Goal: Task Accomplishment & Management: Manage account settings

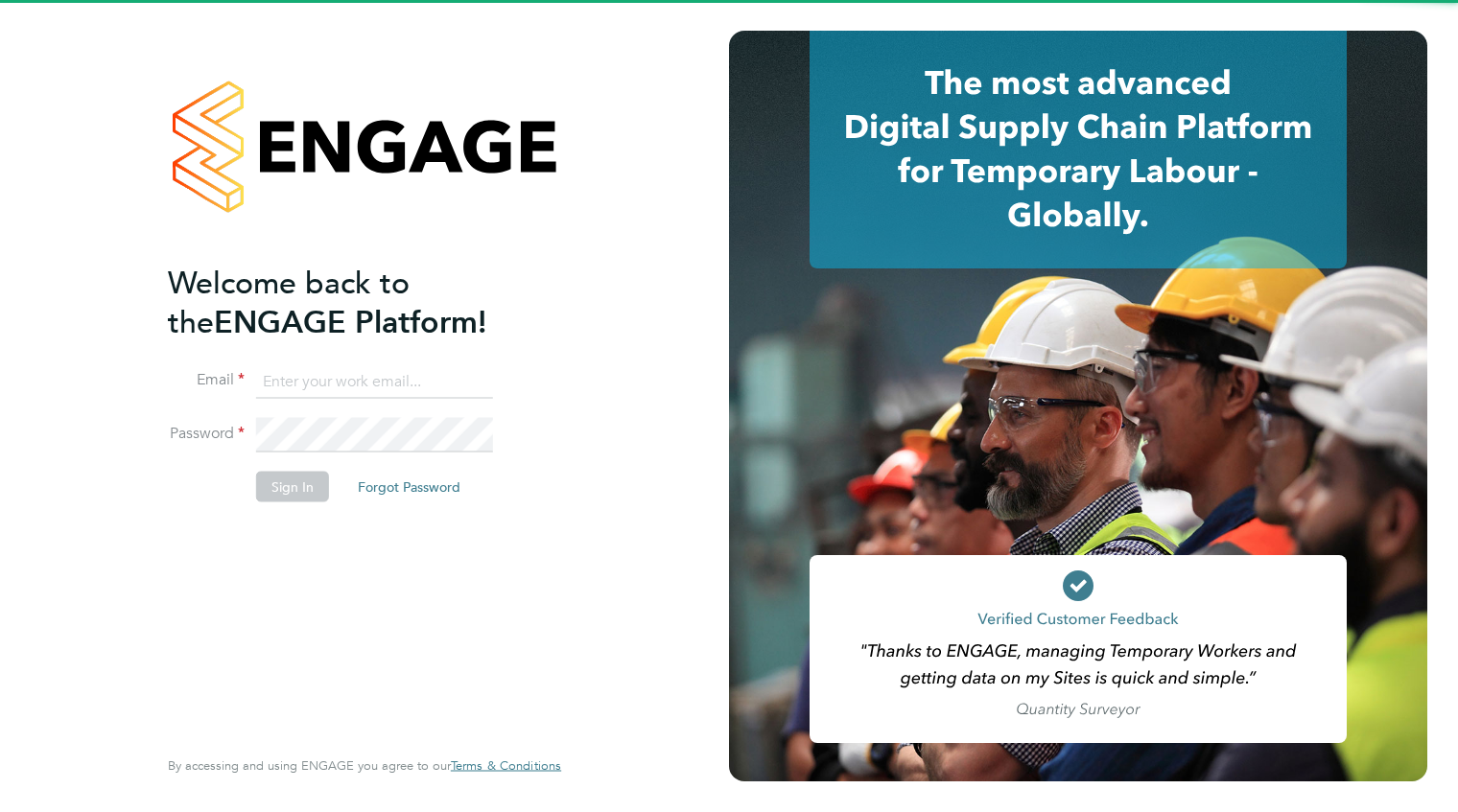
click at [357, 379] on input at bounding box center [374, 382] width 237 height 35
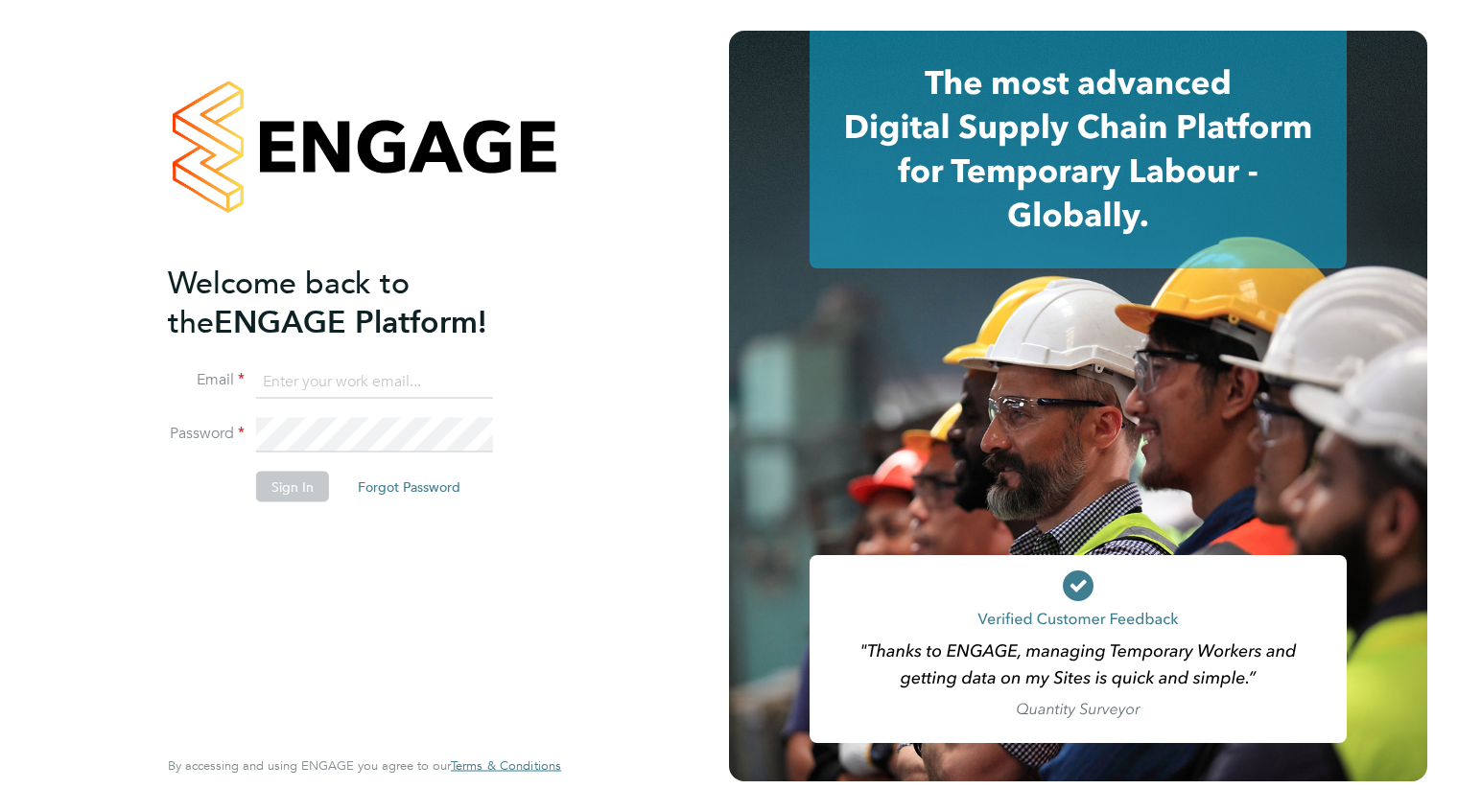
type input "[EMAIL_ADDRESS][PERSON_NAME][DOMAIN_NAME]"
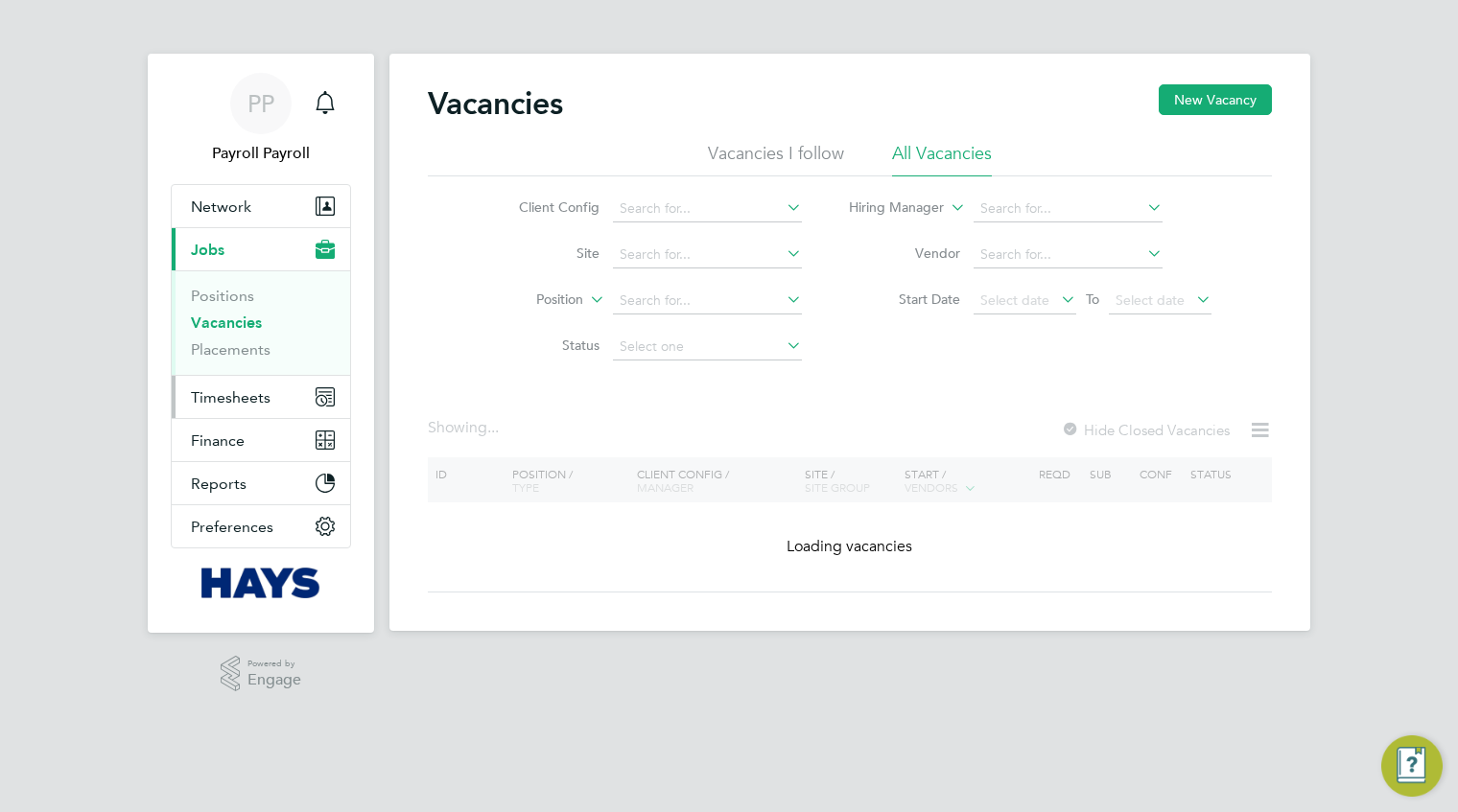
click at [231, 399] on span "Timesheets" at bounding box center [231, 397] width 80 height 18
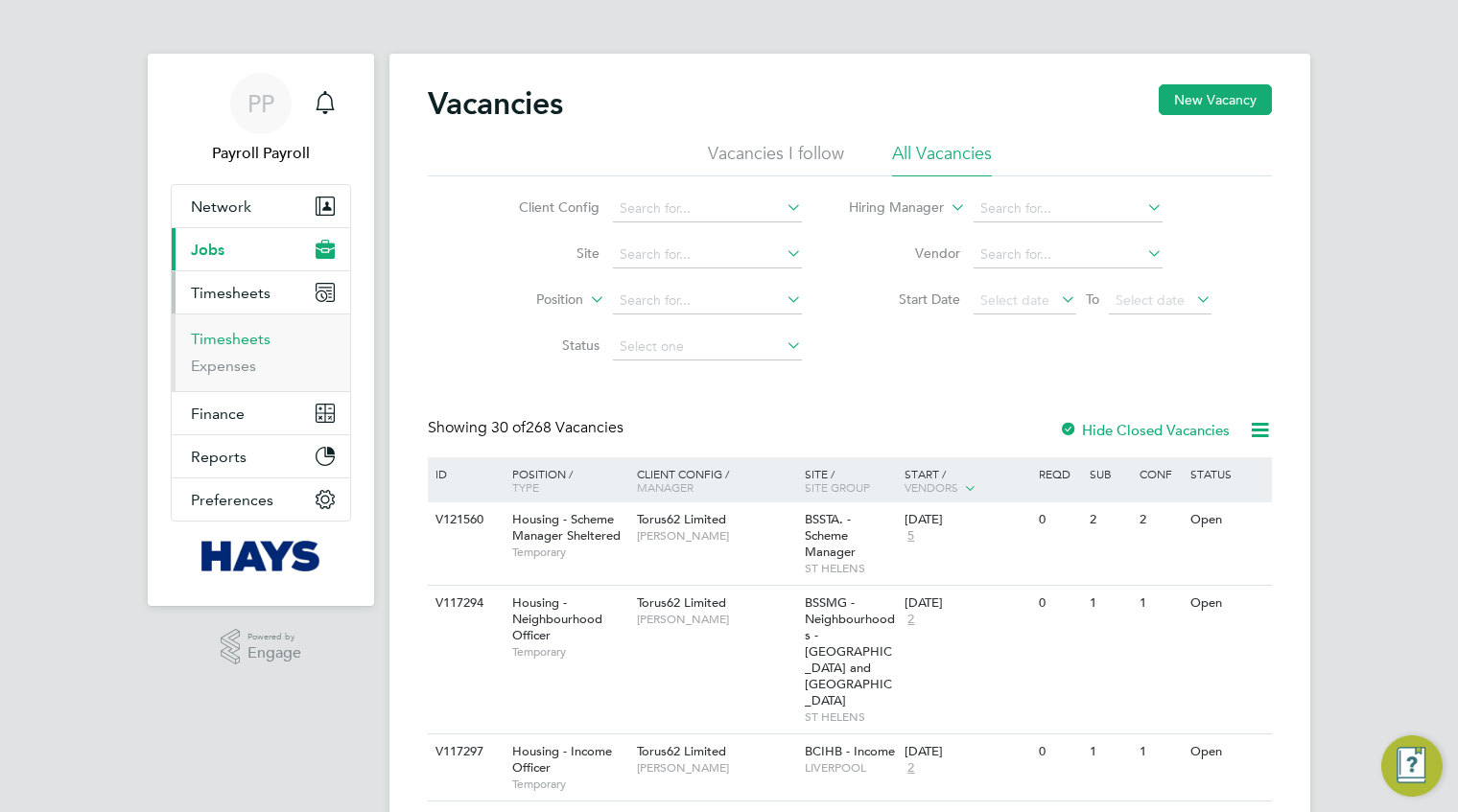
click at [252, 337] on link "Timesheets" at bounding box center [231, 338] width 80 height 18
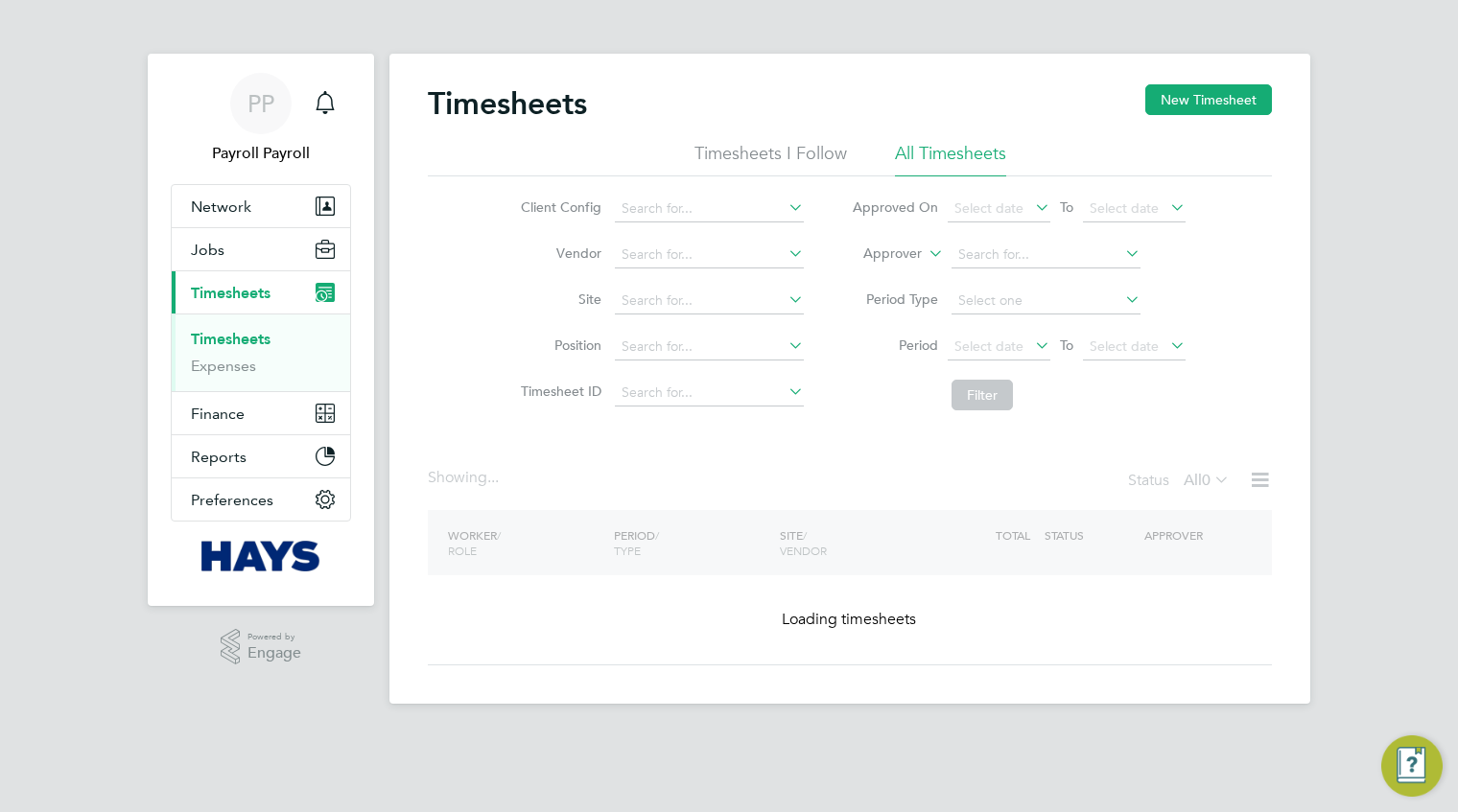
click at [889, 250] on label "Approver" at bounding box center [878, 255] width 86 height 19
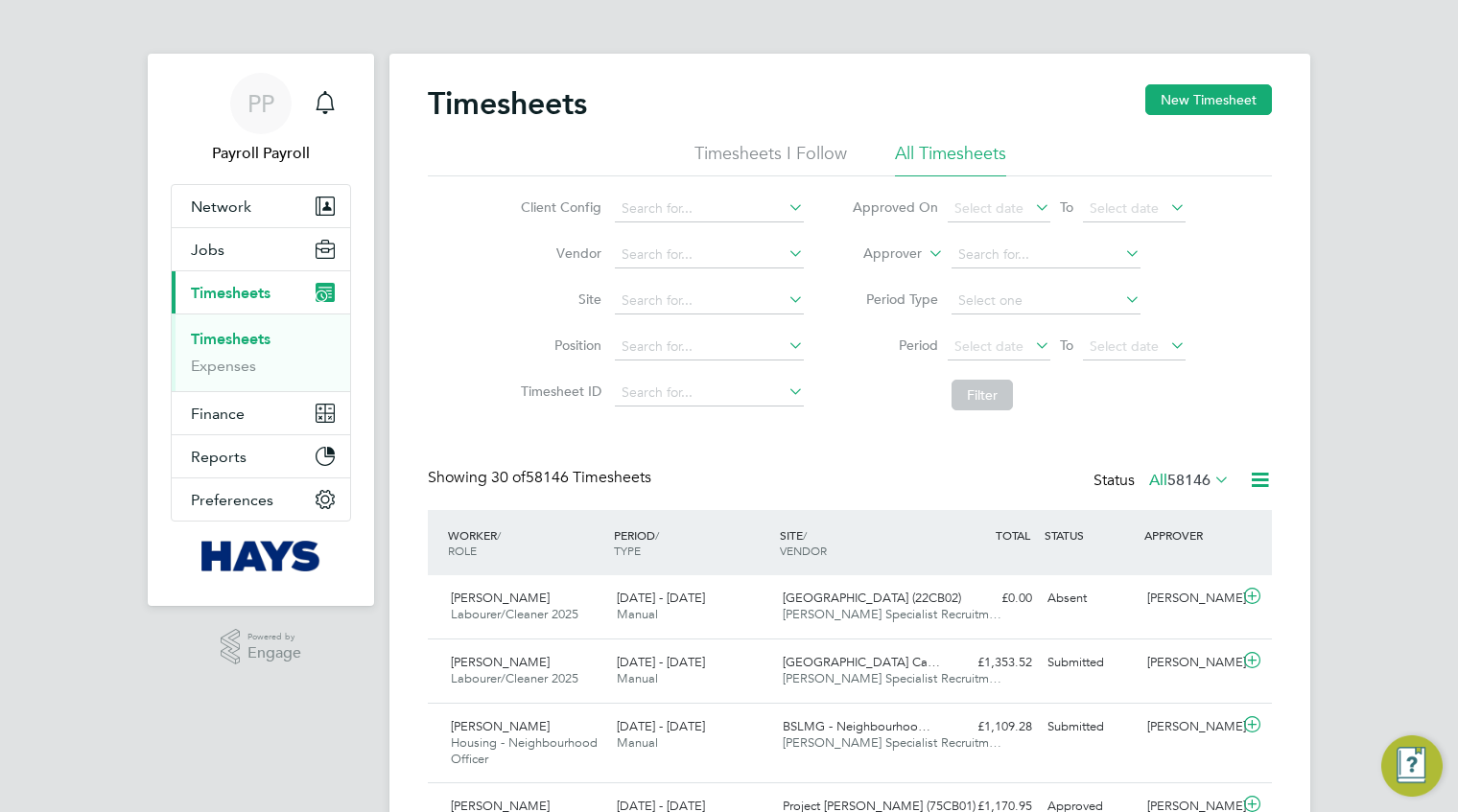
click at [901, 253] on label "Approver" at bounding box center [878, 255] width 86 height 19
click at [879, 282] on li "Worker" at bounding box center [874, 276] width 94 height 25
click at [997, 254] on input at bounding box center [1046, 256] width 189 height 27
type input "Lucian Cosmin Mladin"
click at [985, 394] on button "Filter" at bounding box center [982, 395] width 62 height 31
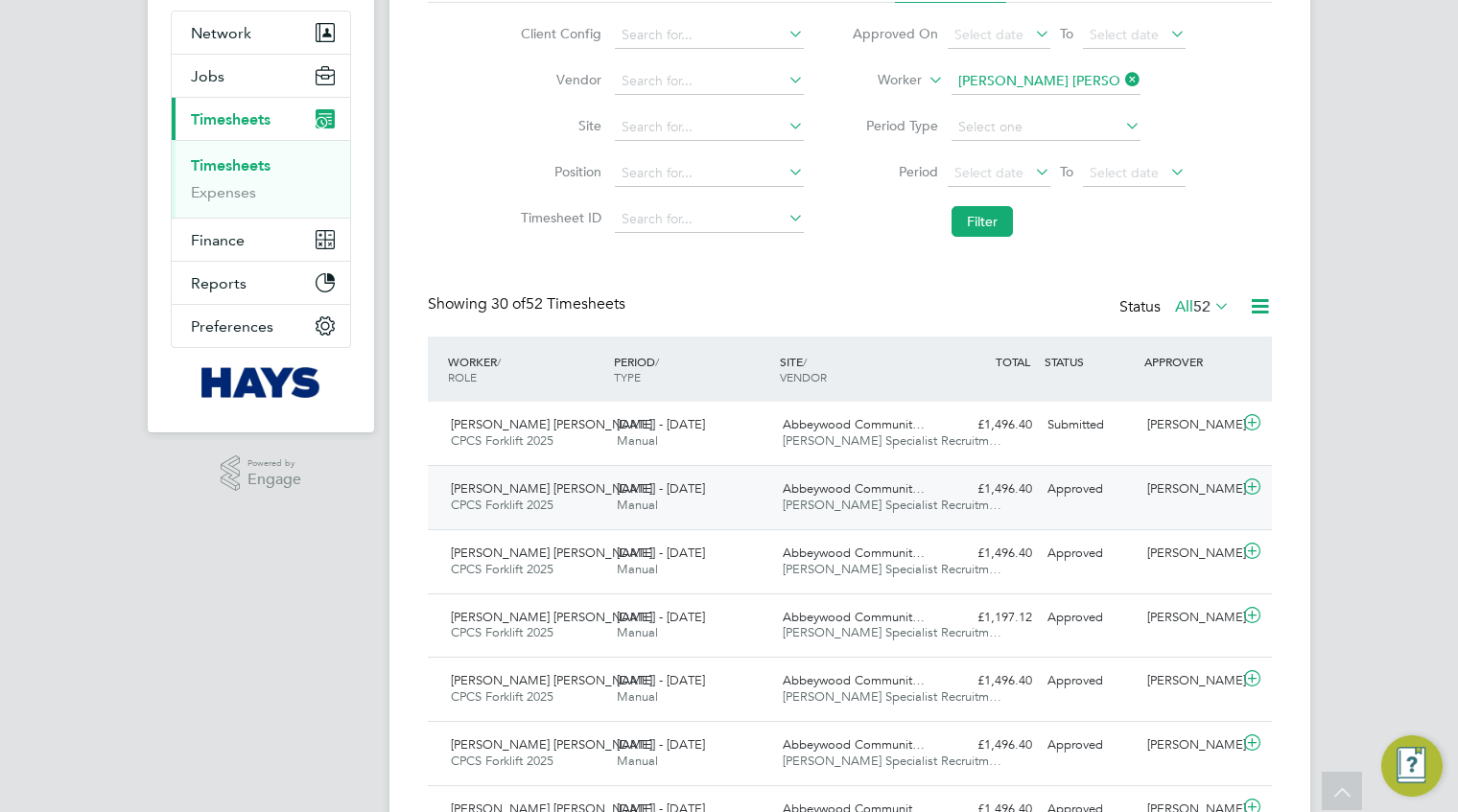
click at [1093, 487] on div "Approved" at bounding box center [1089, 489] width 99 height 32
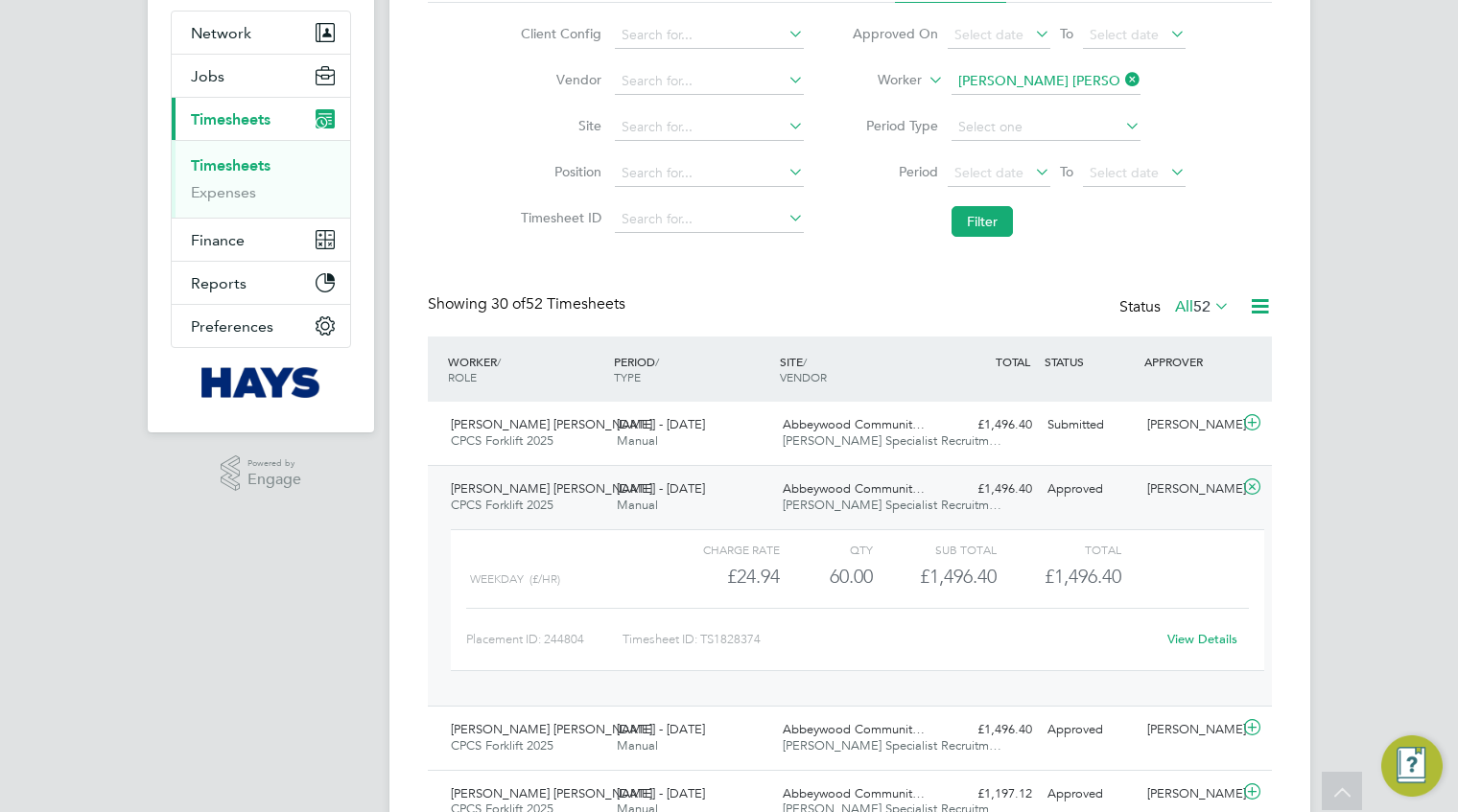
click at [1220, 640] on link "View Details" at bounding box center [1202, 638] width 70 height 16
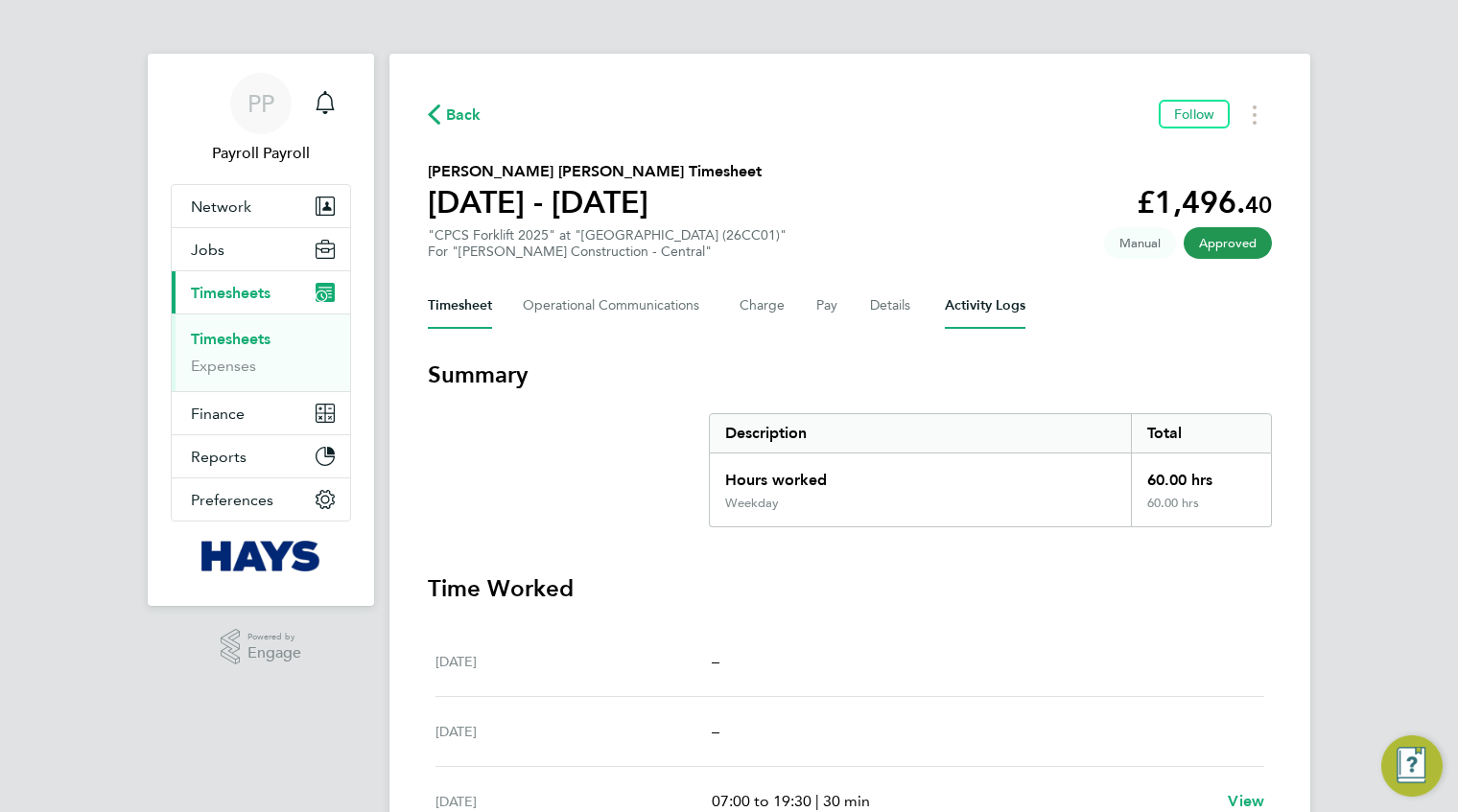
click at [952, 300] on Logs-tab "Activity Logs" at bounding box center [985, 306] width 81 height 46
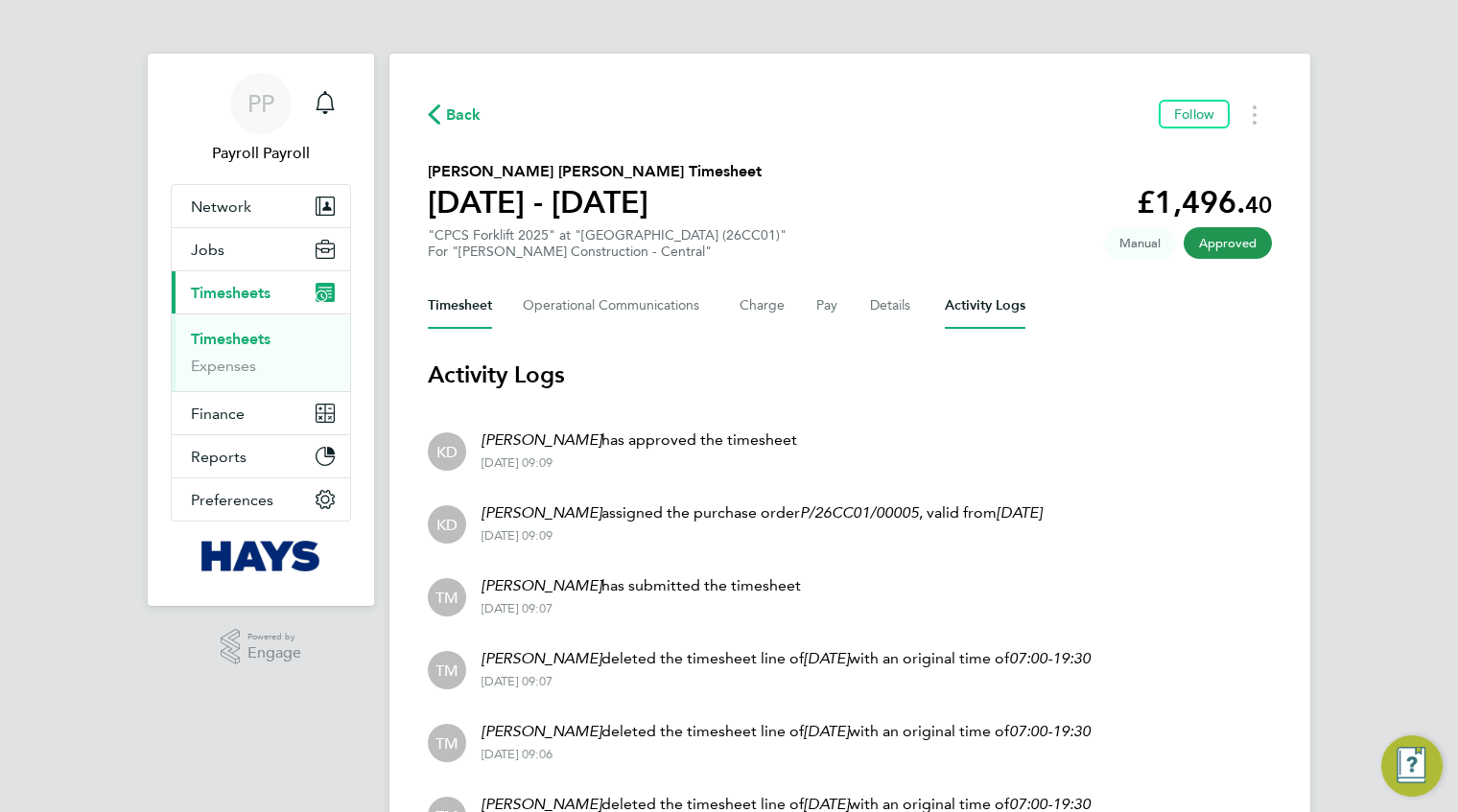
click at [486, 303] on button "Timesheet" at bounding box center [459, 306] width 65 height 46
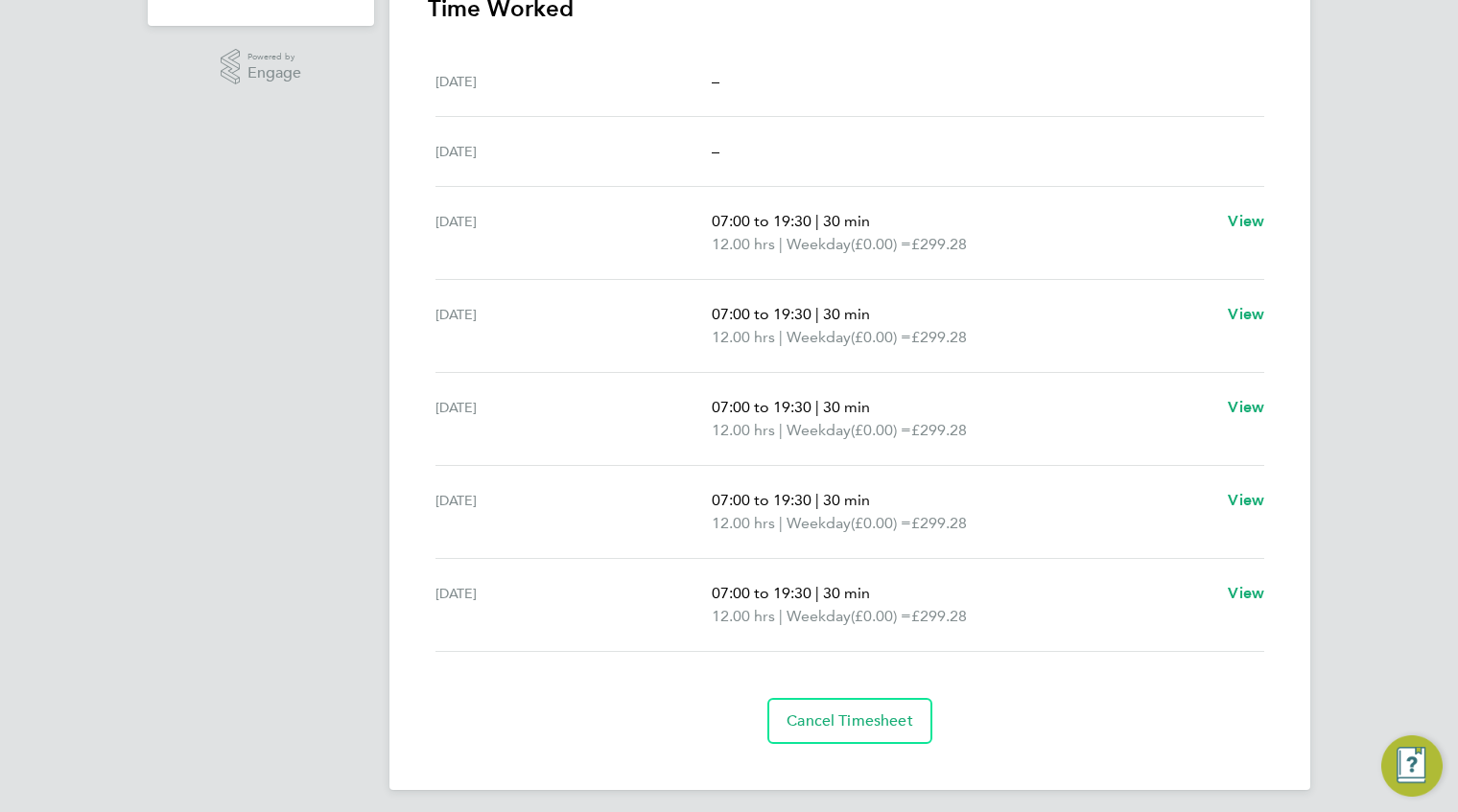
scroll to position [586, 0]
